Goal: Task Accomplishment & Management: Manage account settings

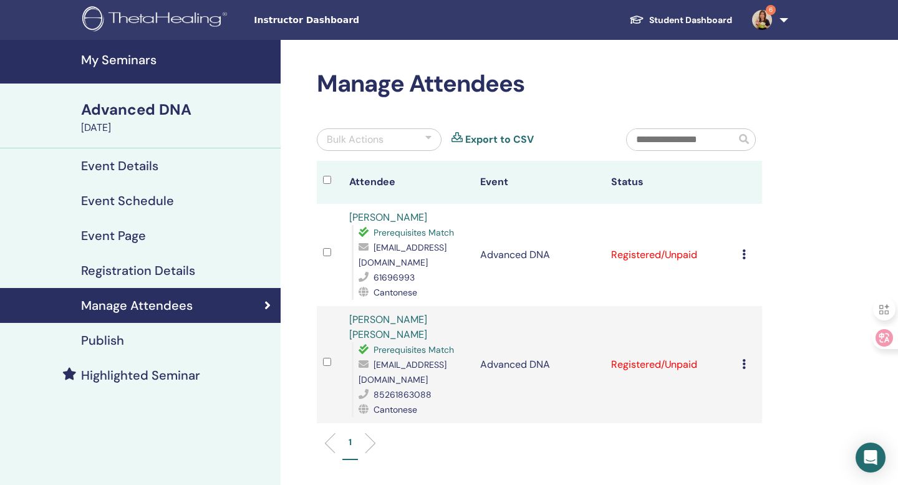
click at [743, 255] on icon at bounding box center [744, 254] width 4 height 10
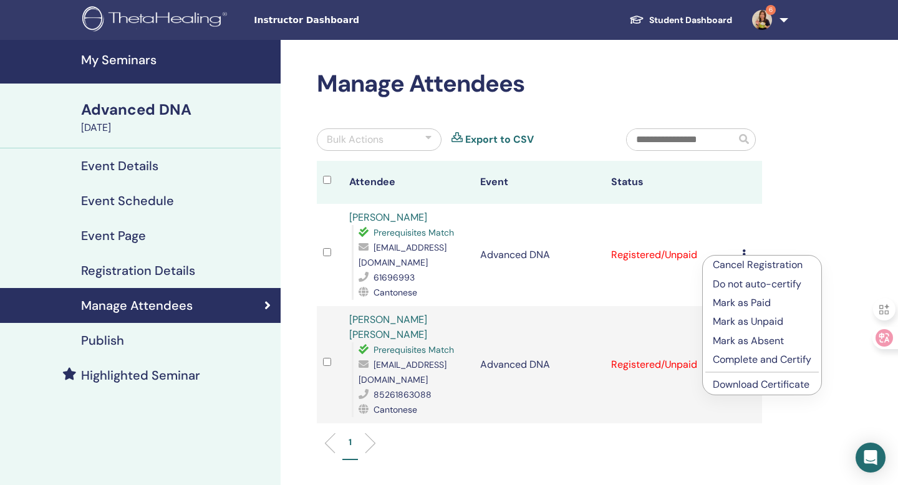
click at [759, 361] on p "Complete and Certify" at bounding box center [762, 359] width 99 height 15
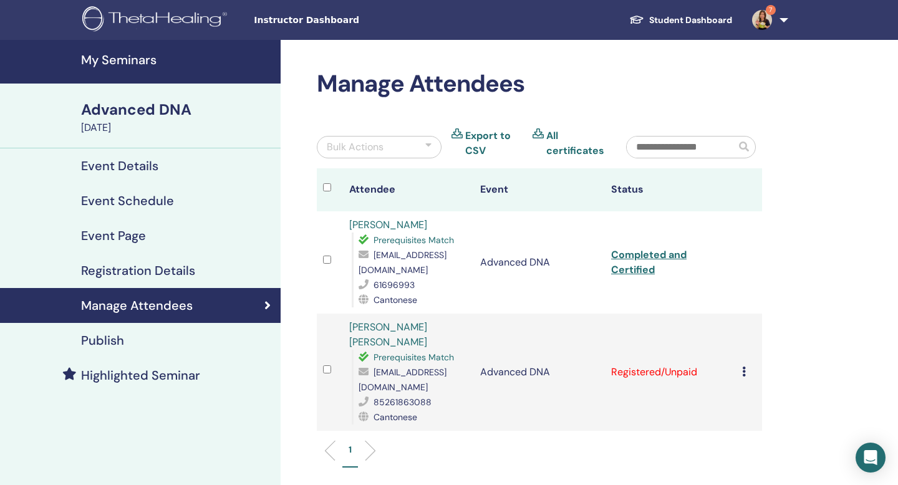
click at [742, 367] on icon at bounding box center [744, 372] width 4 height 10
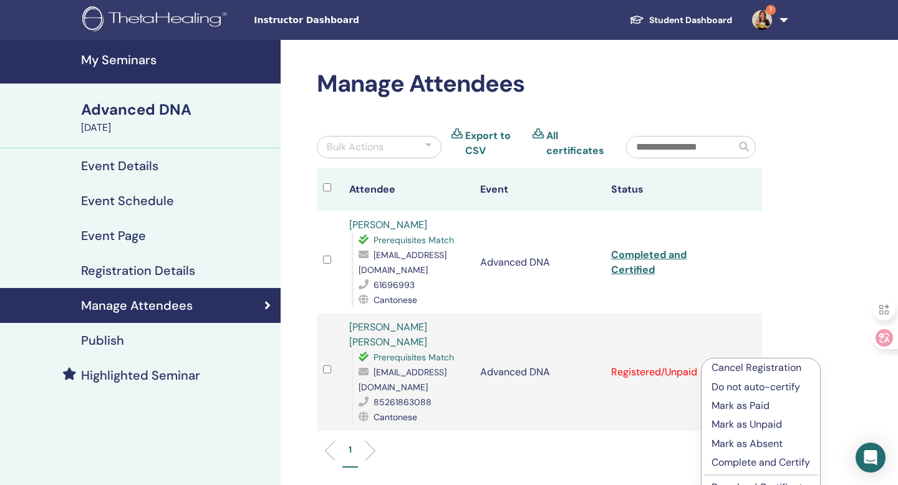
click at [741, 462] on p "Complete and Certify" at bounding box center [760, 462] width 99 height 15
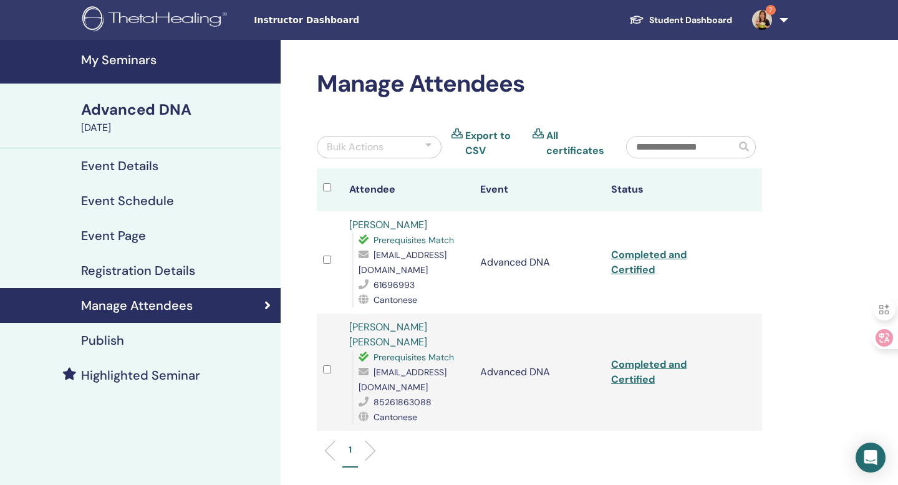
click at [134, 60] on h4 "My Seminars" at bounding box center [177, 59] width 192 height 15
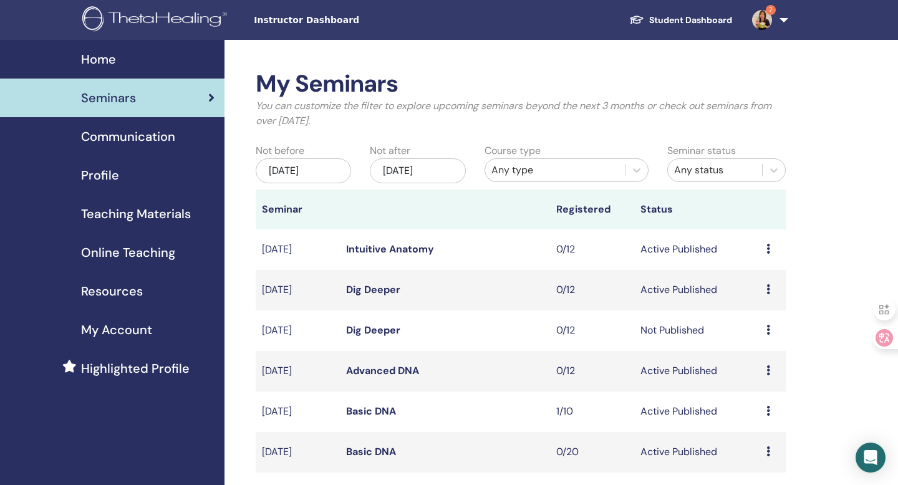
click at [119, 62] on div "Home" at bounding box center [112, 59] width 205 height 19
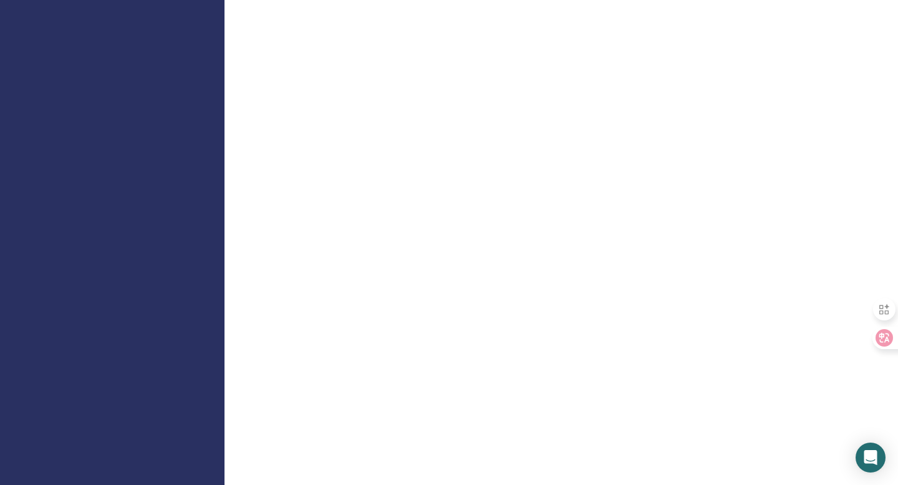
scroll to position [560, 0]
